Goal: Feedback & Contribution: Contribute content

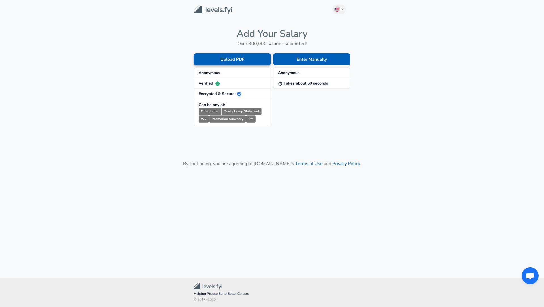
click at [262, 61] on button "Upload PDF" at bounding box center [232, 59] width 77 height 12
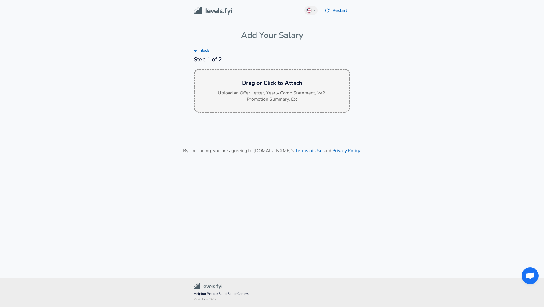
click at [260, 90] on p "Upload an Offer Letter, Yearly Comp Statement, W2, Promotion Summary, Etc" at bounding box center [271, 96] width 113 height 13
click at [196, 47] on button "Back" at bounding box center [201, 50] width 18 height 9
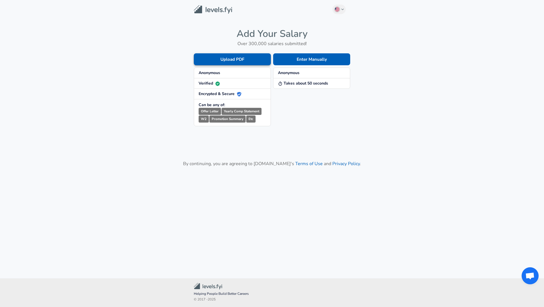
click at [230, 60] on button "Upload PDF" at bounding box center [232, 59] width 77 height 12
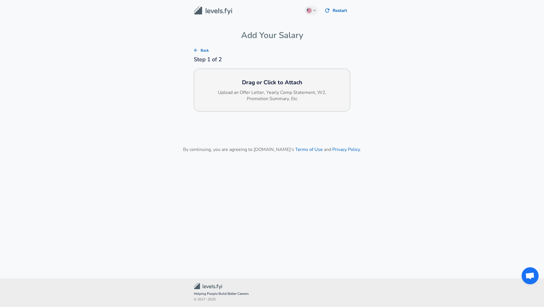
click at [255, 95] on p "Upload an Offer Letter, Yearly Comp Statement, W2, Promotion Summary, Etc" at bounding box center [271, 95] width 113 height 13
click at [272, 95] on p "Upload an Offer Letter, Yearly Comp Statement, W2, Promotion Summary, Etc" at bounding box center [271, 95] width 113 height 13
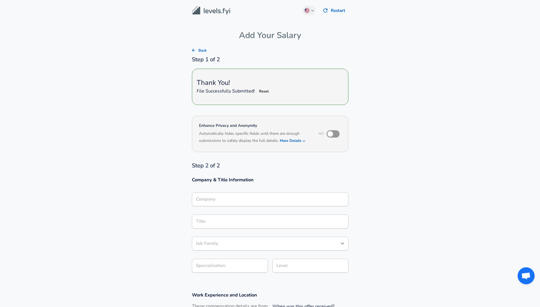
type input "Microsoft"
type input "Product Manager"
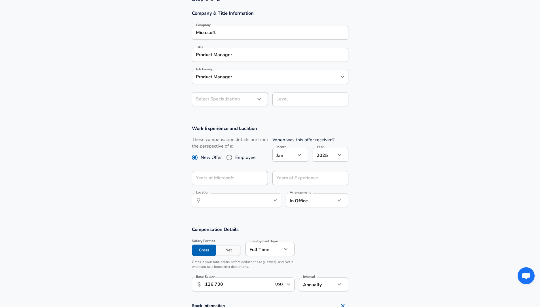
scroll to position [167, 0]
click at [298, 153] on icon "button" at bounding box center [299, 153] width 7 height 7
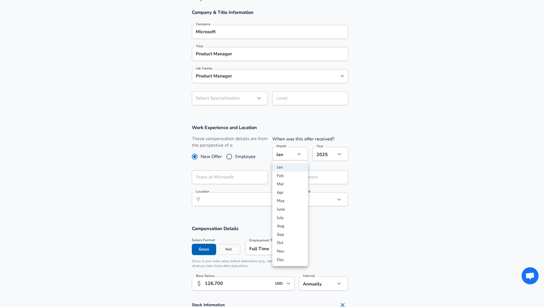
click at [290, 198] on li "May" at bounding box center [290, 200] width 36 height 9
type input "5"
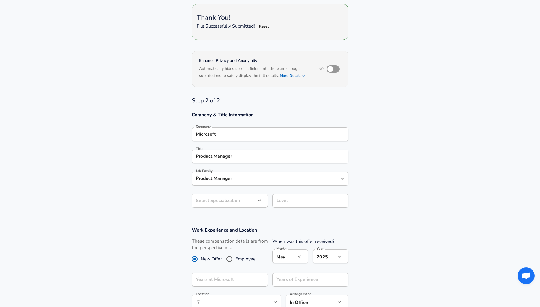
scroll to position [54, 0]
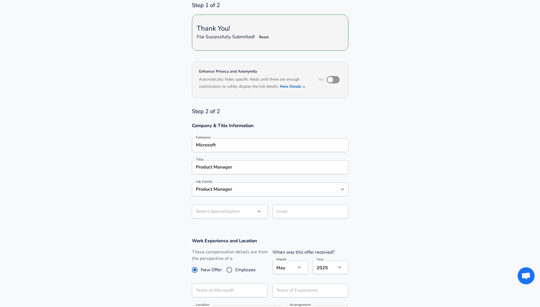
click at [332, 79] on input "checkbox" at bounding box center [330, 79] width 32 height 11
checkbox input "true"
click at [300, 87] on button "More Details" at bounding box center [293, 86] width 26 height 8
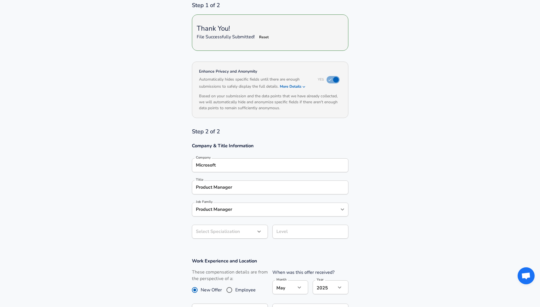
click at [300, 87] on button "More Details" at bounding box center [293, 86] width 26 height 8
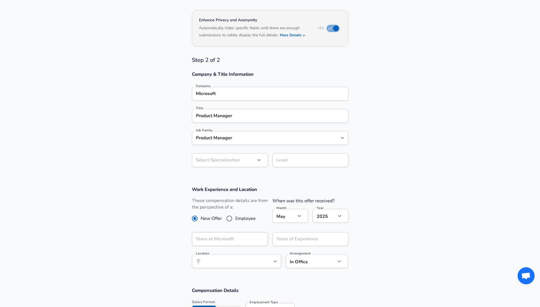
click at [250, 162] on body "English ([GEOGRAPHIC_DATA]) Change Restart Add Your Salary Back Step 1 of 2 Tha…" at bounding box center [270, 48] width 540 height 307
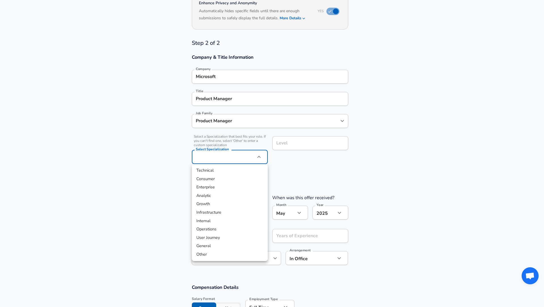
click at [174, 182] on div at bounding box center [272, 153] width 544 height 307
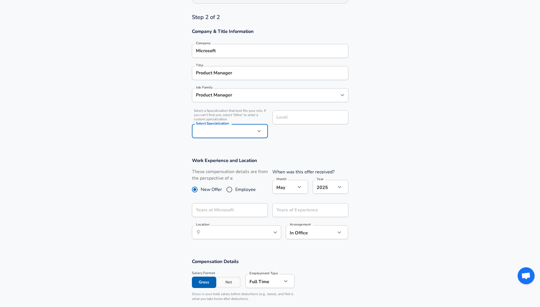
scroll to position [152, 0]
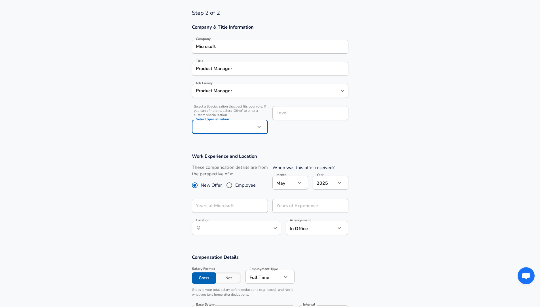
click at [281, 118] on div "Level" at bounding box center [310, 113] width 76 height 14
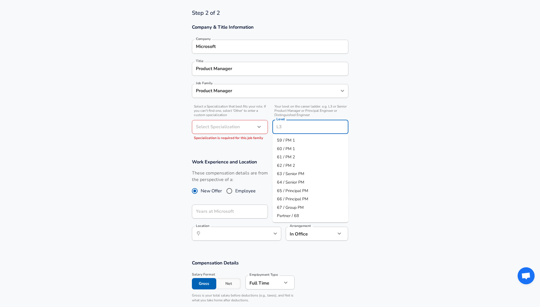
scroll to position [164, 0]
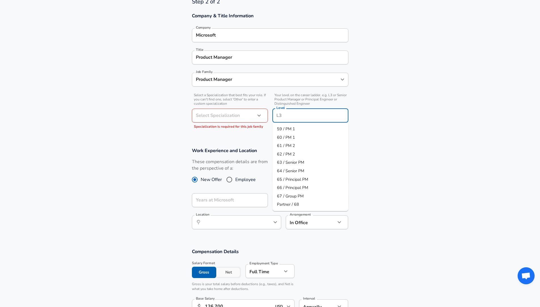
click at [282, 127] on span "59 / PM 1" at bounding box center [286, 129] width 18 height 6
type input "59 / PM 1"
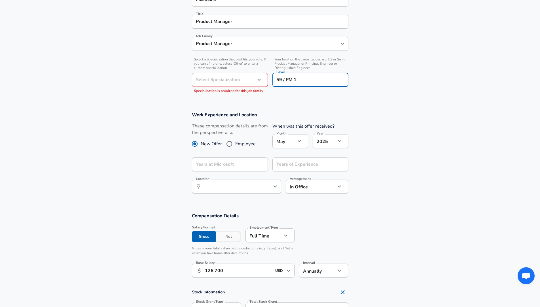
scroll to position [200, 0]
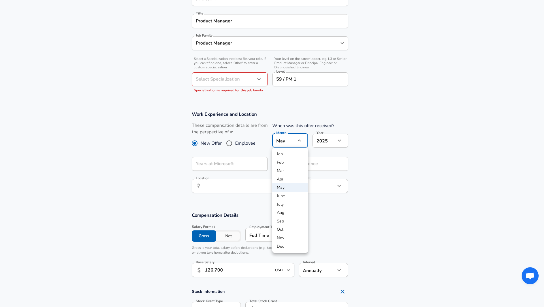
click at [281, 219] on li "Sep" at bounding box center [290, 221] width 36 height 9
type input "9"
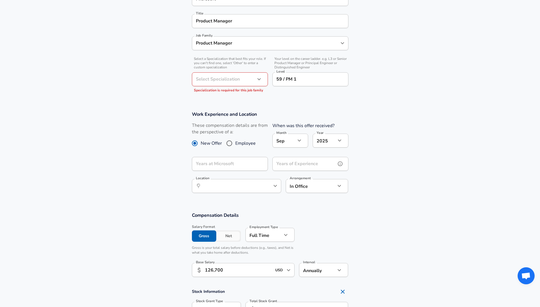
click at [282, 164] on div "Years of Experience Years of Experience" at bounding box center [310, 164] width 76 height 15
click at [272, 190] on div "​ Location" at bounding box center [236, 186] width 89 height 14
type input "1"
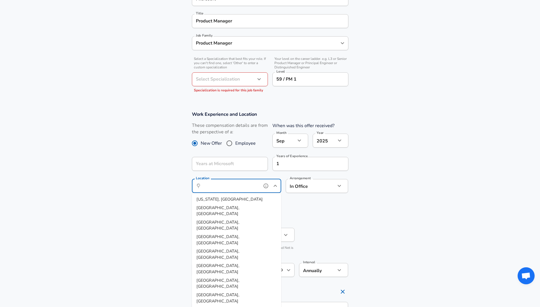
type input "[GEOGRAPHIC_DATA], [GEOGRAPHIC_DATA]"
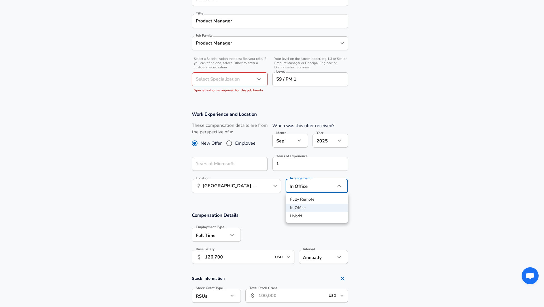
click at [298, 186] on div at bounding box center [272, 153] width 544 height 307
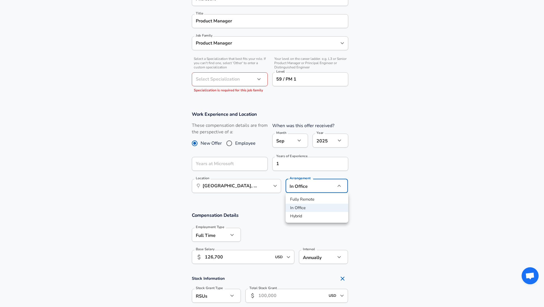
click at [299, 215] on li "Hybrid" at bounding box center [317, 216] width 63 height 9
type input "hybrid"
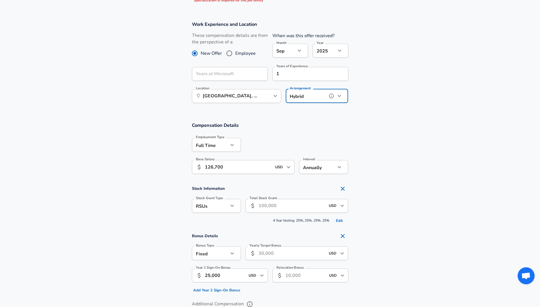
scroll to position [302, 0]
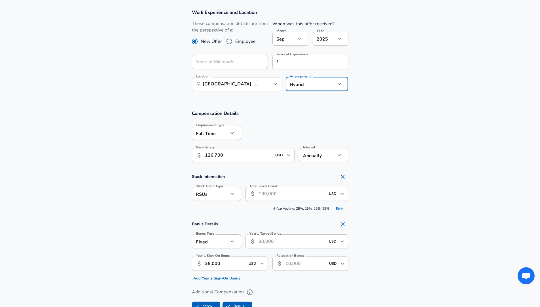
click at [278, 193] on input "Total Stock Grant" at bounding box center [291, 194] width 67 height 14
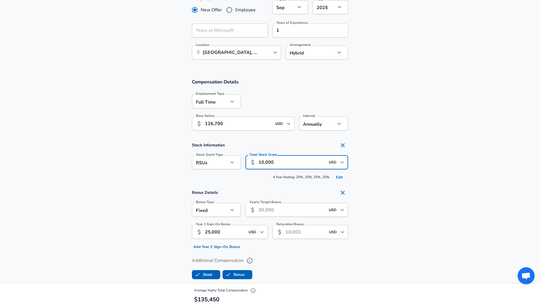
scroll to position [334, 0]
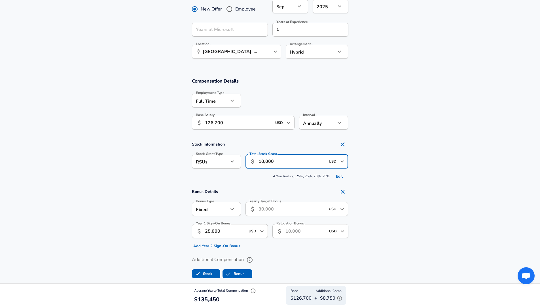
type input "10,000"
click at [298, 230] on input "Relocation Bonus" at bounding box center [305, 231] width 40 height 14
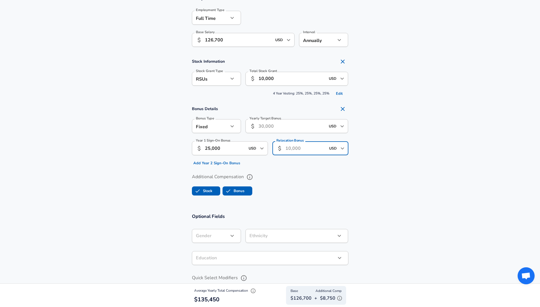
scroll to position [419, 0]
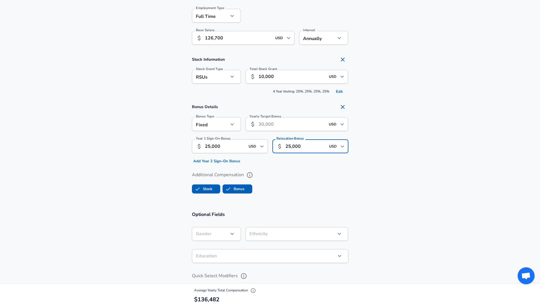
type input "25,000"
click at [321, 182] on ul "Stock Bonus" at bounding box center [270, 187] width 156 height 11
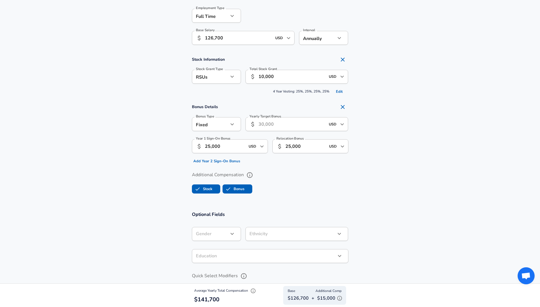
click at [288, 79] on input "10,000" at bounding box center [291, 77] width 67 height 14
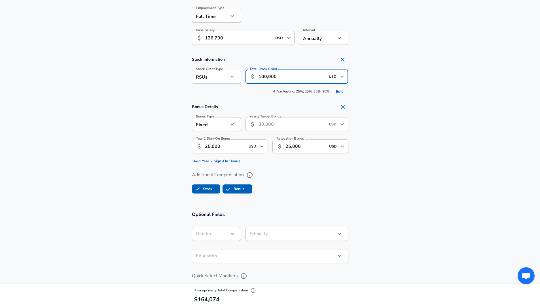
type input "100,000"
click at [304, 64] on h4 "Stock Information" at bounding box center [270, 59] width 156 height 11
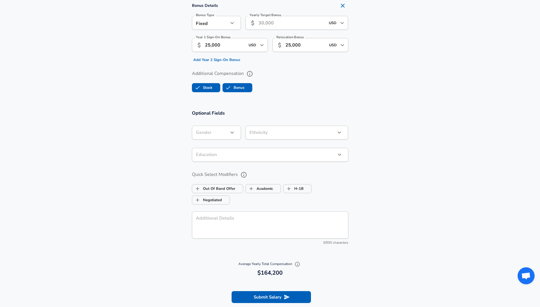
scroll to position [522, 0]
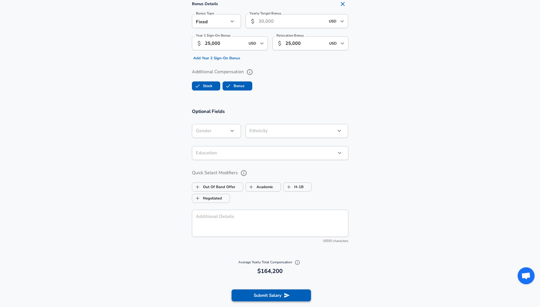
click at [271, 295] on button "Submit Salary" at bounding box center [271, 295] width 79 height 12
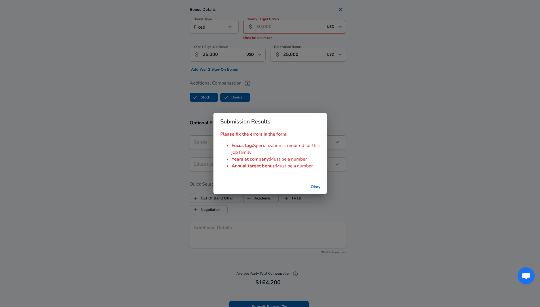
scroll to position [527, 0]
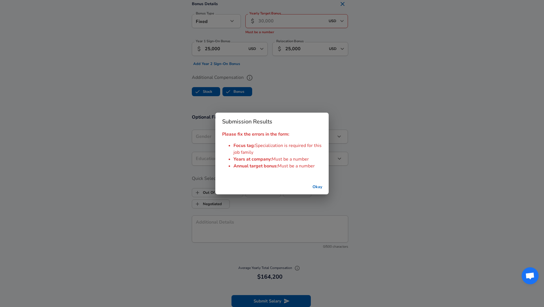
click at [313, 186] on button "Okay" at bounding box center [317, 187] width 18 height 10
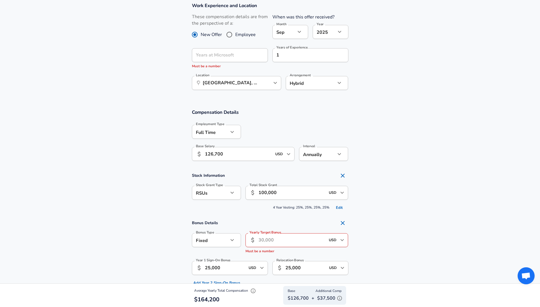
scroll to position [315, 0]
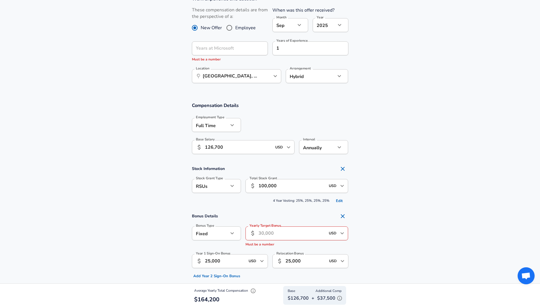
click at [274, 234] on input "Yearly Target Bonus" at bounding box center [291, 233] width 67 height 14
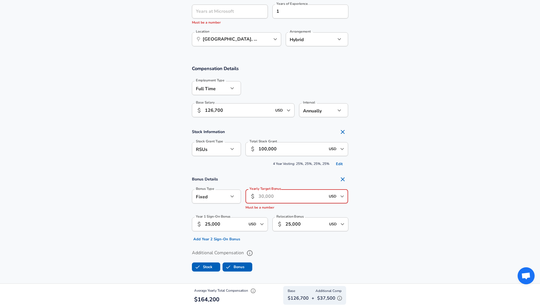
scroll to position [354, 0]
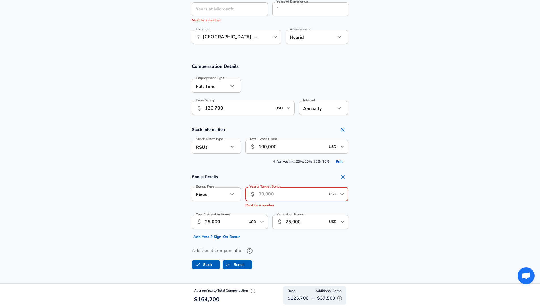
type input "2"
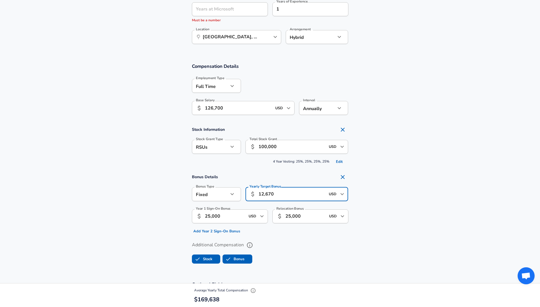
type input "12,670"
click at [298, 263] on ul "Stock Bonus" at bounding box center [270, 257] width 156 height 11
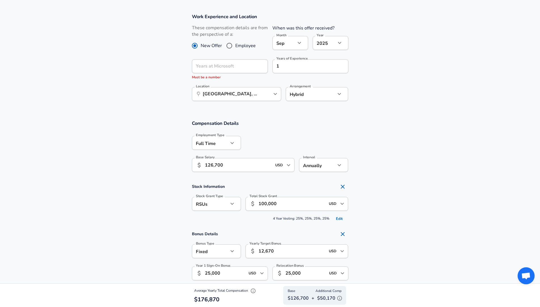
scroll to position [293, 0]
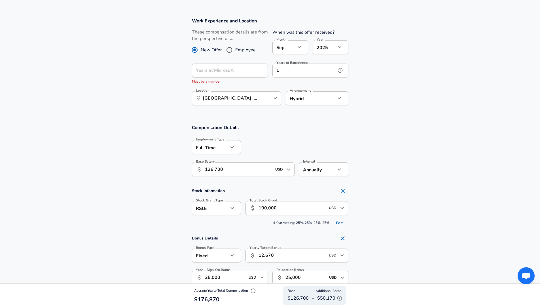
click at [286, 72] on input "1" at bounding box center [303, 70] width 63 height 14
click at [260, 71] on icon "help" at bounding box center [260, 70] width 6 height 6
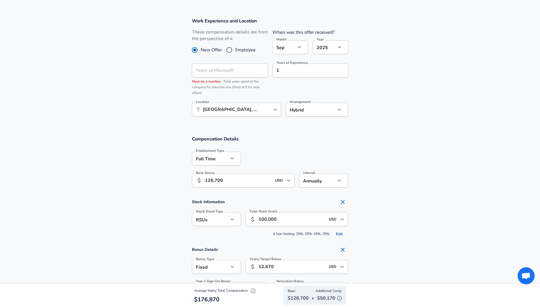
click at [232, 52] on input "Employee" at bounding box center [229, 49] width 12 height 9
radio input "true"
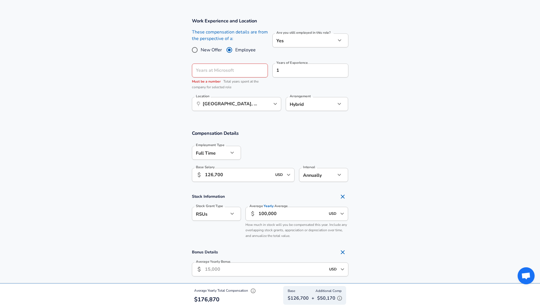
click at [209, 52] on span "New Offer" at bounding box center [211, 49] width 21 height 7
click at [201, 52] on input "New Offer" at bounding box center [195, 49] width 12 height 9
radio input "true"
radio input "false"
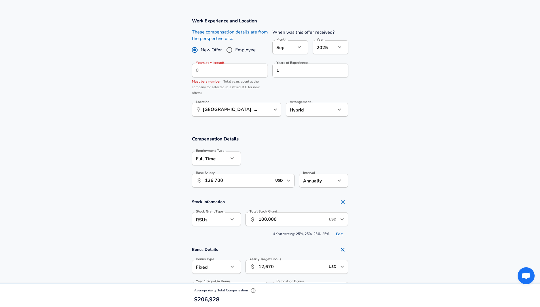
click at [202, 64] on div "Years at Microsoft Years at Microsoft Must be a number Total years spent at the…" at bounding box center [230, 79] width 76 height 32
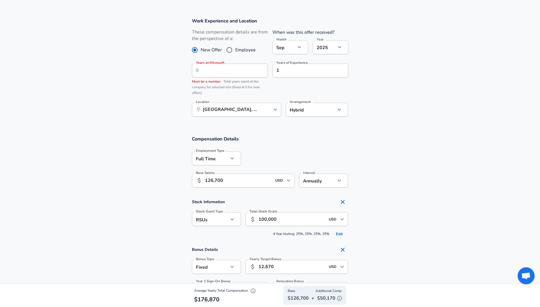
scroll to position [297, 0]
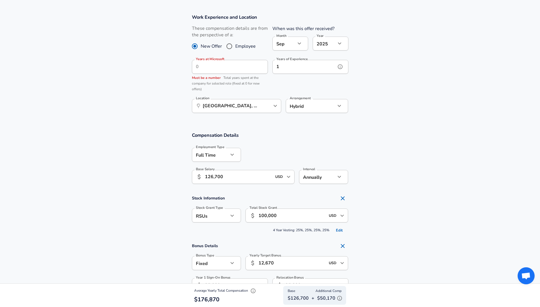
click at [293, 69] on input "1" at bounding box center [303, 67] width 63 height 14
click at [290, 79] on div "Years of Experience 1 Years of Experience" at bounding box center [308, 74] width 80 height 39
click at [260, 68] on icon "help" at bounding box center [260, 67] width 6 height 6
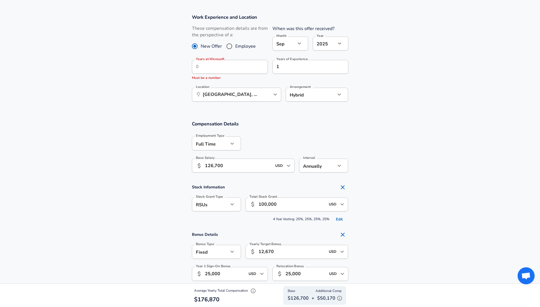
click at [196, 75] on p "Must be a number" at bounding box center [230, 78] width 76 height 6
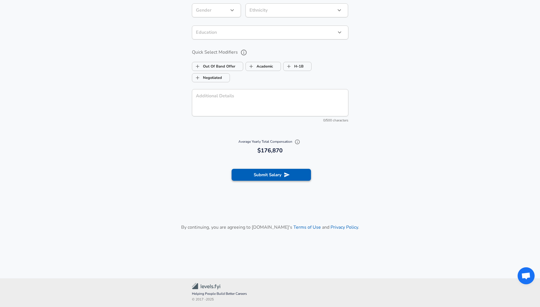
click at [268, 172] on button "Submit Salary" at bounding box center [271, 175] width 79 height 12
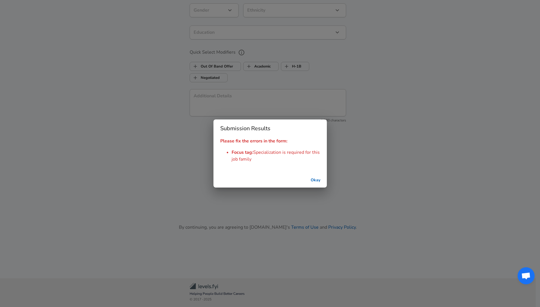
scroll to position [642, 0]
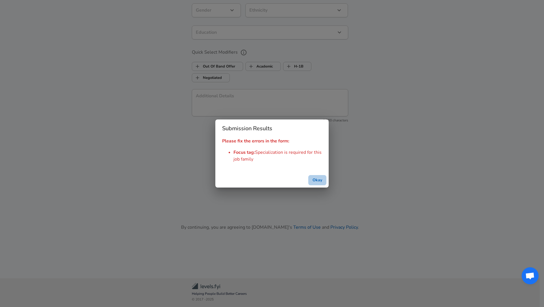
click at [316, 177] on button "Okay" at bounding box center [317, 180] width 18 height 10
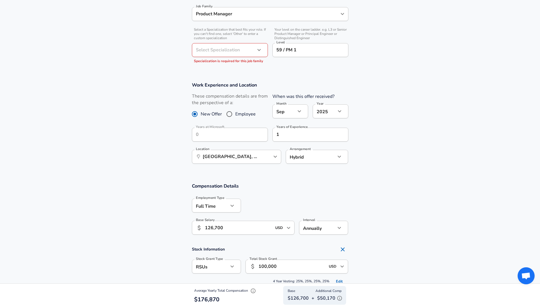
scroll to position [218, 0]
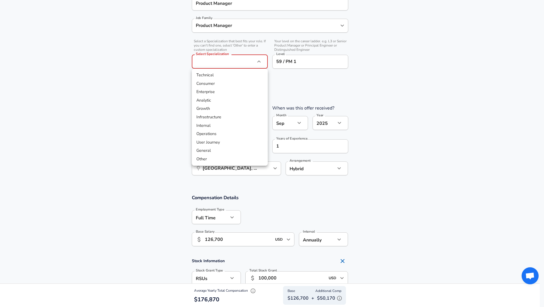
click at [215, 90] on li "Enterprise" at bounding box center [230, 92] width 76 height 9
type input "Enterprise"
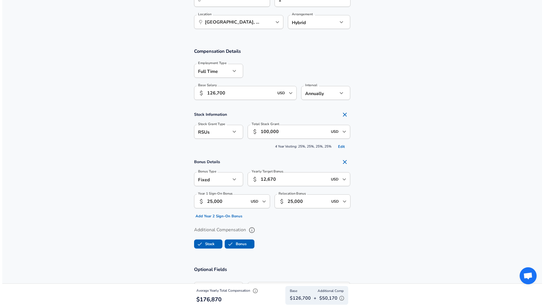
scroll to position [636, 0]
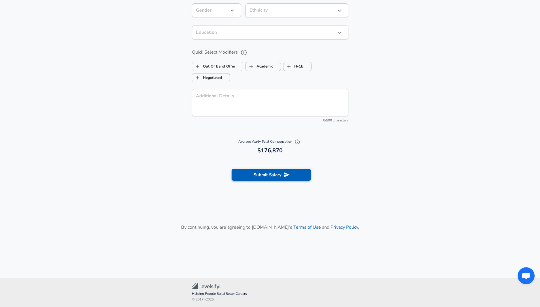
click at [281, 176] on button "Submit Salary" at bounding box center [271, 175] width 79 height 12
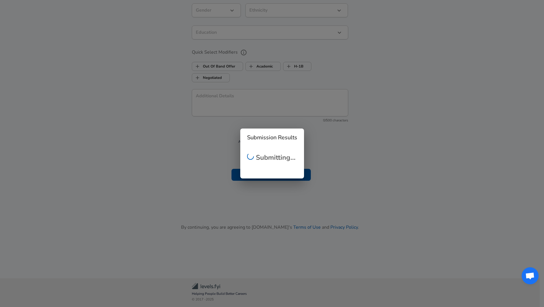
scroll to position [0, 0]
